Goal: Find contact information: Obtain details needed to contact an individual or organization

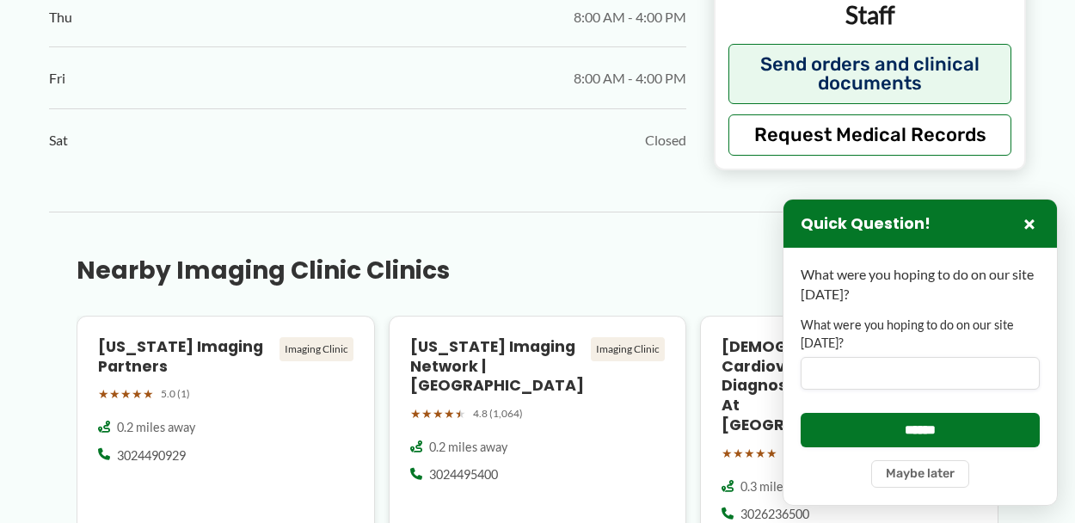
scroll to position [1376, 0]
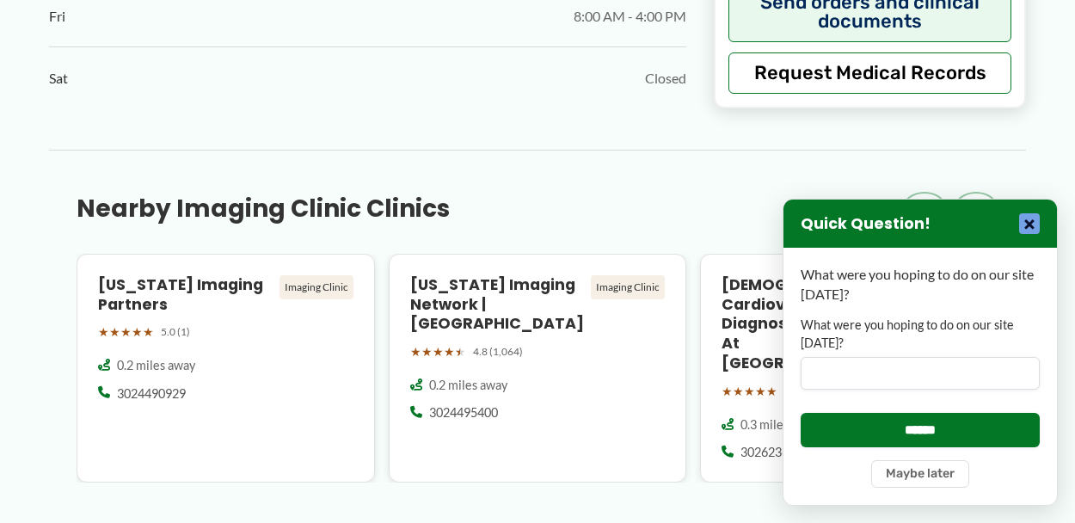
click at [1028, 226] on button "×" at bounding box center [1029, 223] width 21 height 21
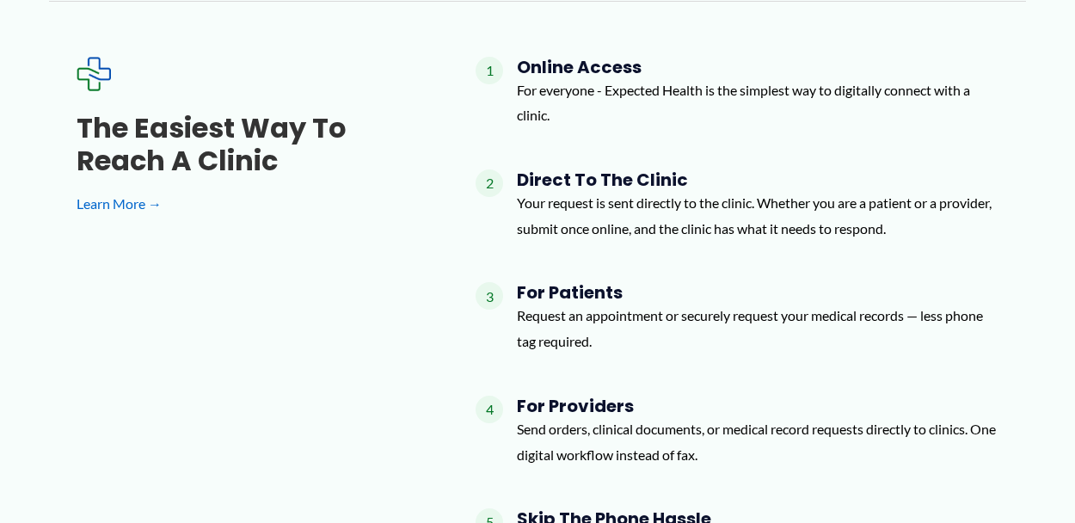
scroll to position [1864, 0]
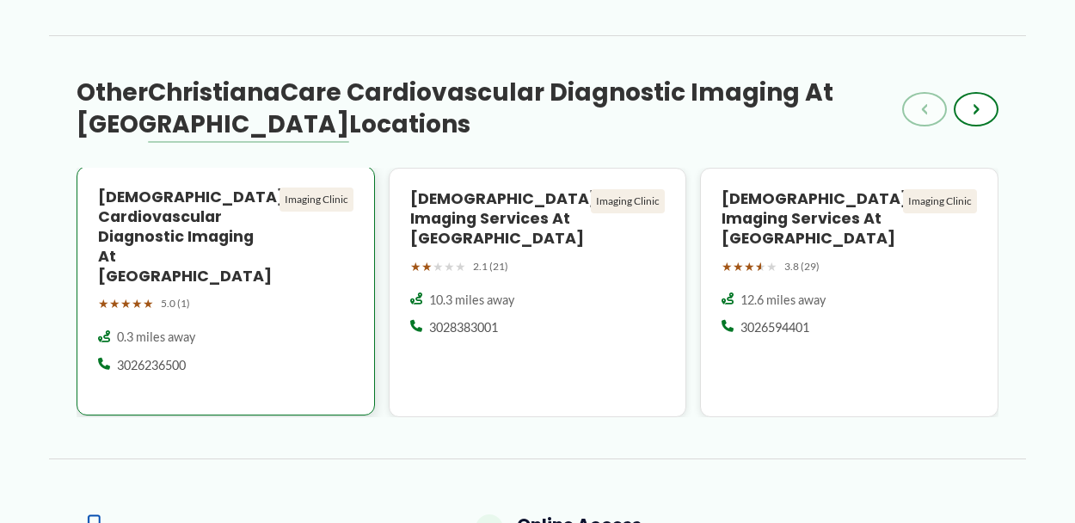
click at [154, 202] on h4 "[DEMOGRAPHIC_DATA] Cardiovascular Diagnostic Imaging at [GEOGRAPHIC_DATA]" at bounding box center [185, 236] width 175 height 98
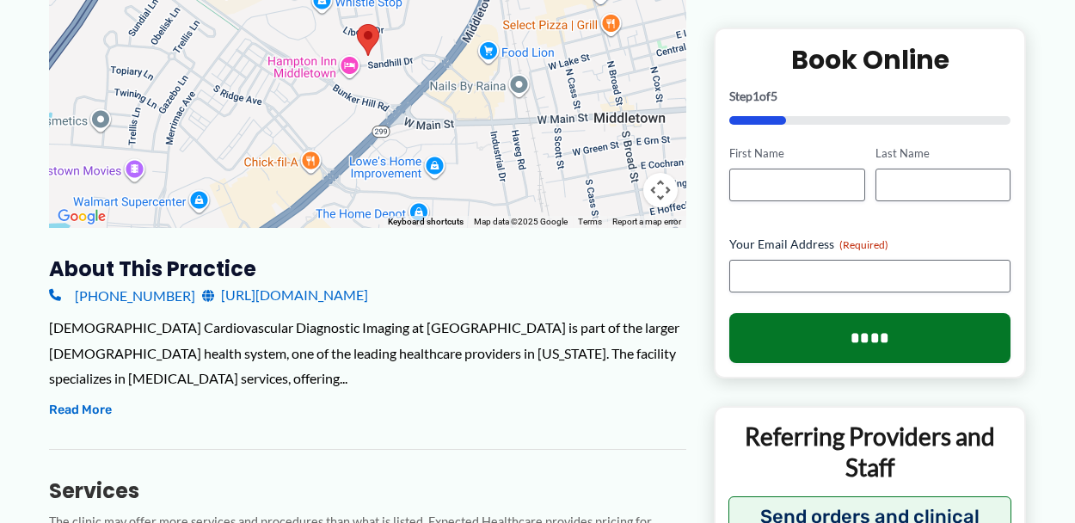
scroll to position [519, 0]
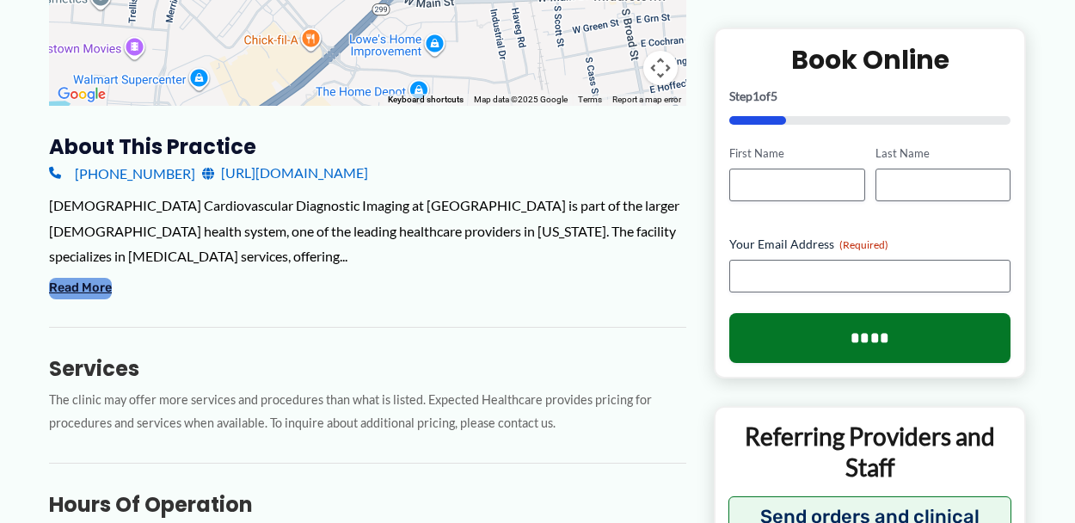
click at [94, 289] on button "Read More" at bounding box center [80, 288] width 63 height 21
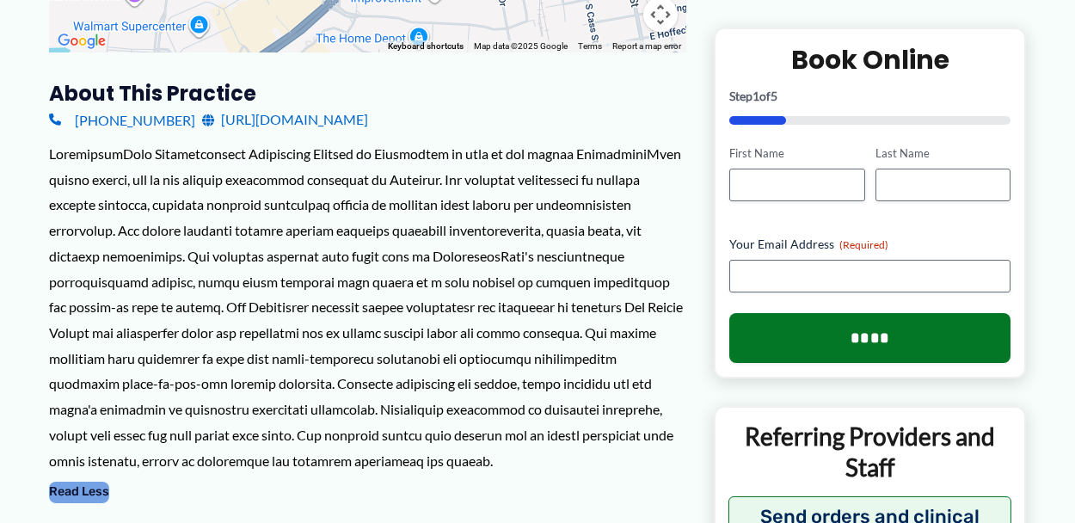
scroll to position [458, 0]
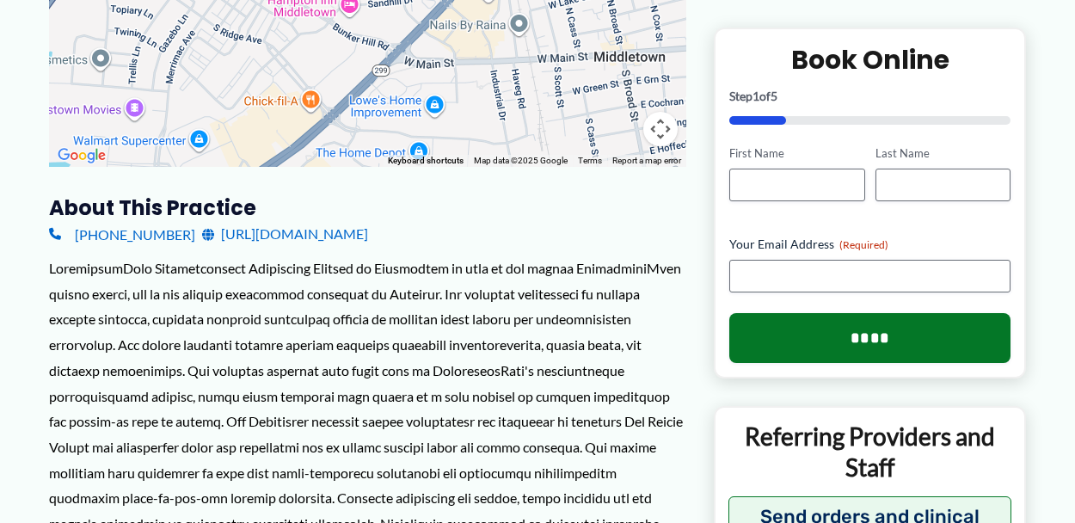
click at [368, 235] on link "[URL][DOMAIN_NAME]" at bounding box center [285, 234] width 166 height 26
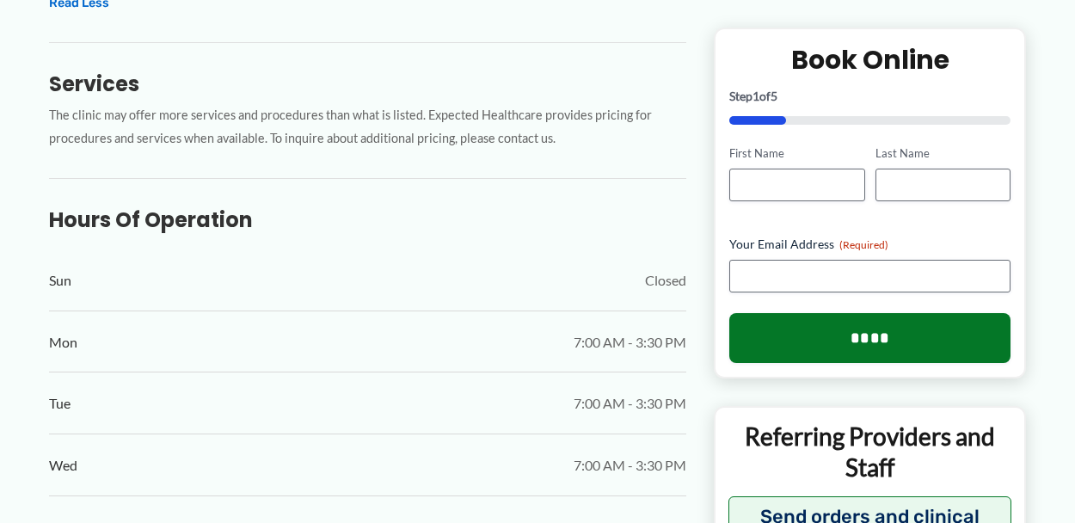
scroll to position [0, 0]
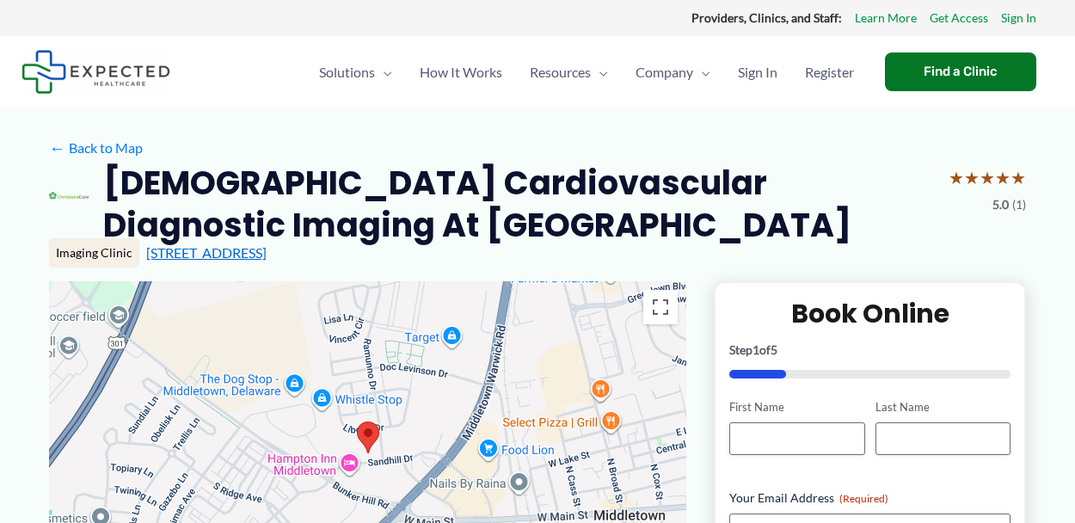
click at [267, 252] on link "[STREET_ADDRESS]" at bounding box center [206, 252] width 120 height 16
click at [369, 432] on img at bounding box center [368, 437] width 22 height 32
click at [366, 436] on img at bounding box center [368, 437] width 22 height 32
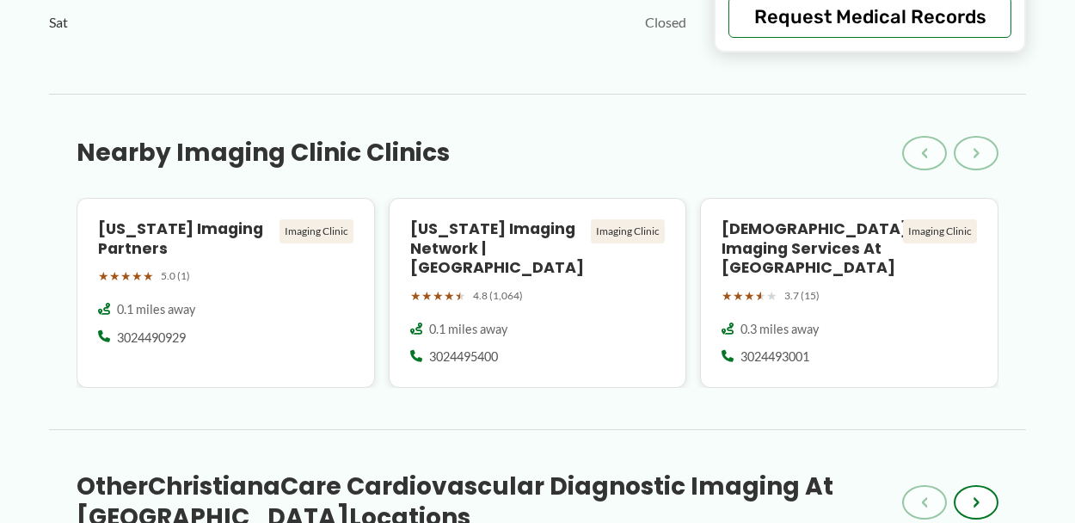
scroll to position [1818, 0]
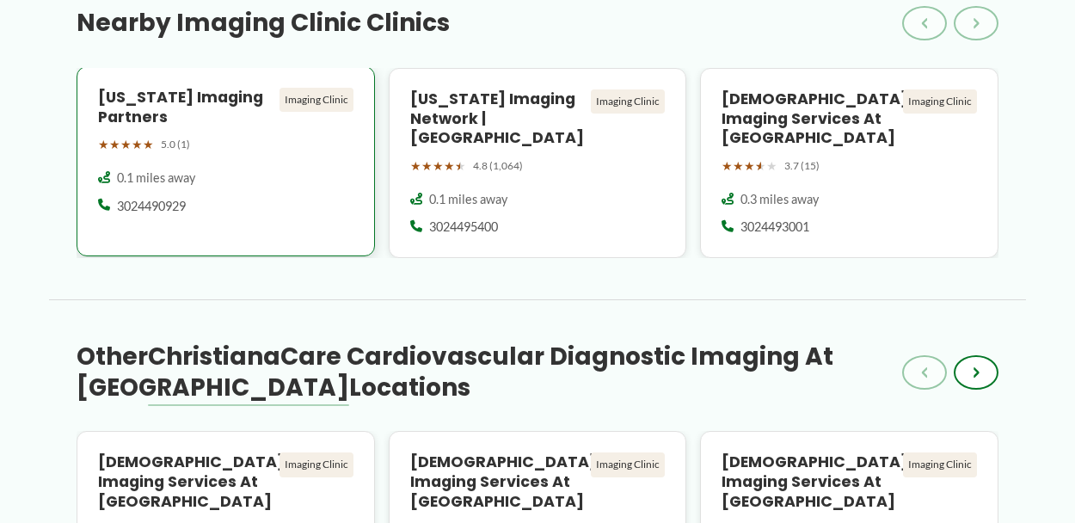
click at [136, 146] on span "★" at bounding box center [137, 144] width 11 height 22
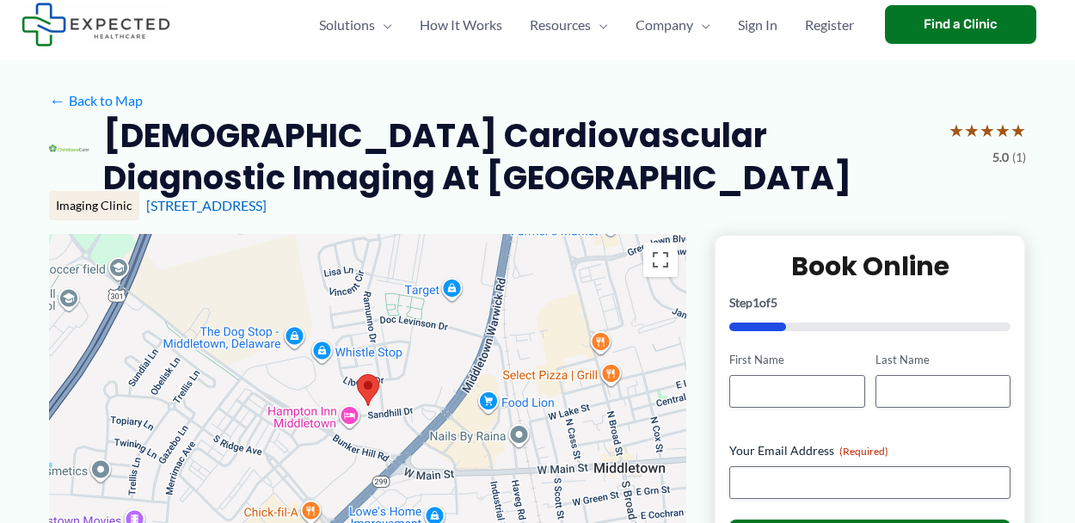
scroll to position [0, 0]
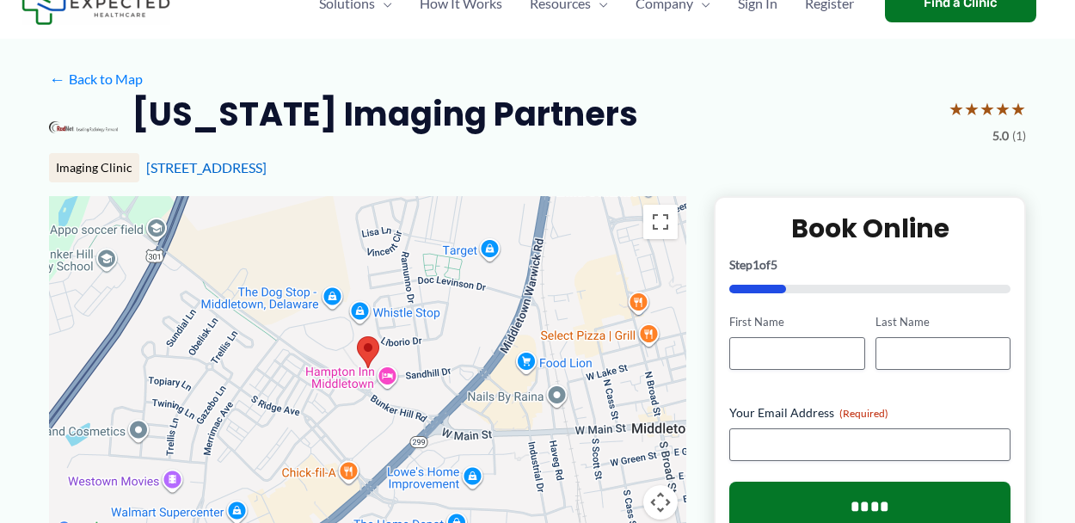
scroll to position [305, 0]
